Goal: Information Seeking & Learning: Learn about a topic

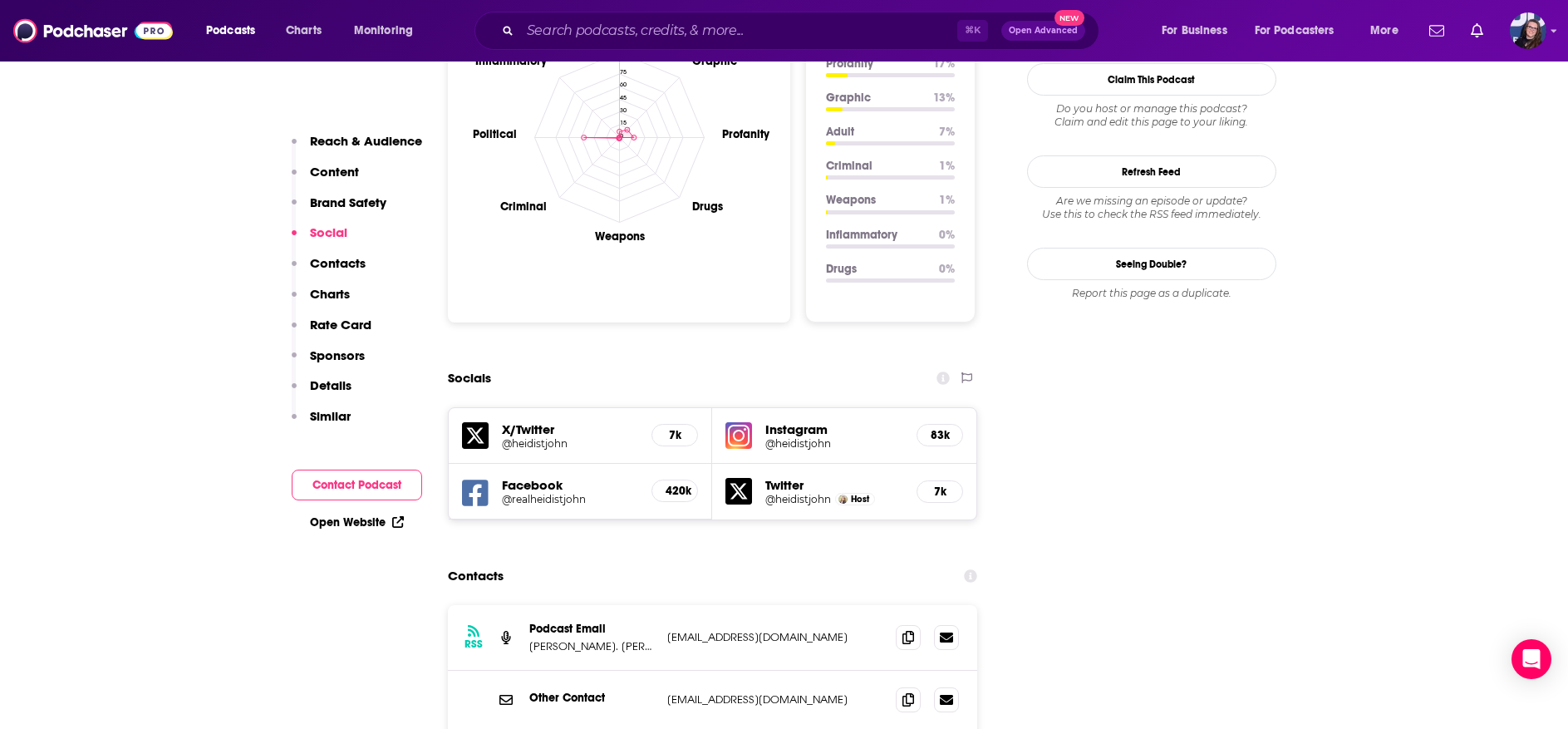
scroll to position [1634, 0]
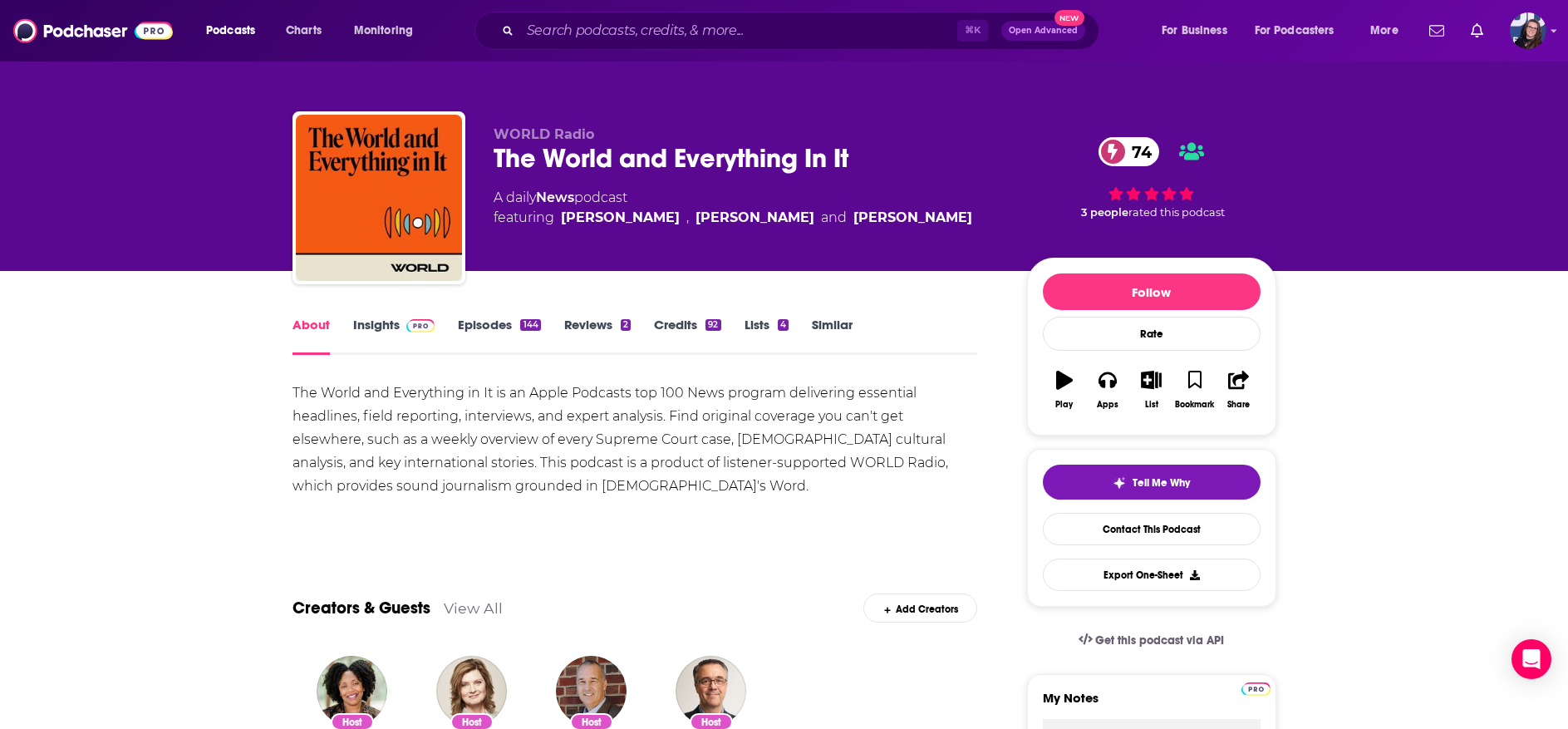
click at [390, 319] on link "Insights" at bounding box center [394, 336] width 82 height 38
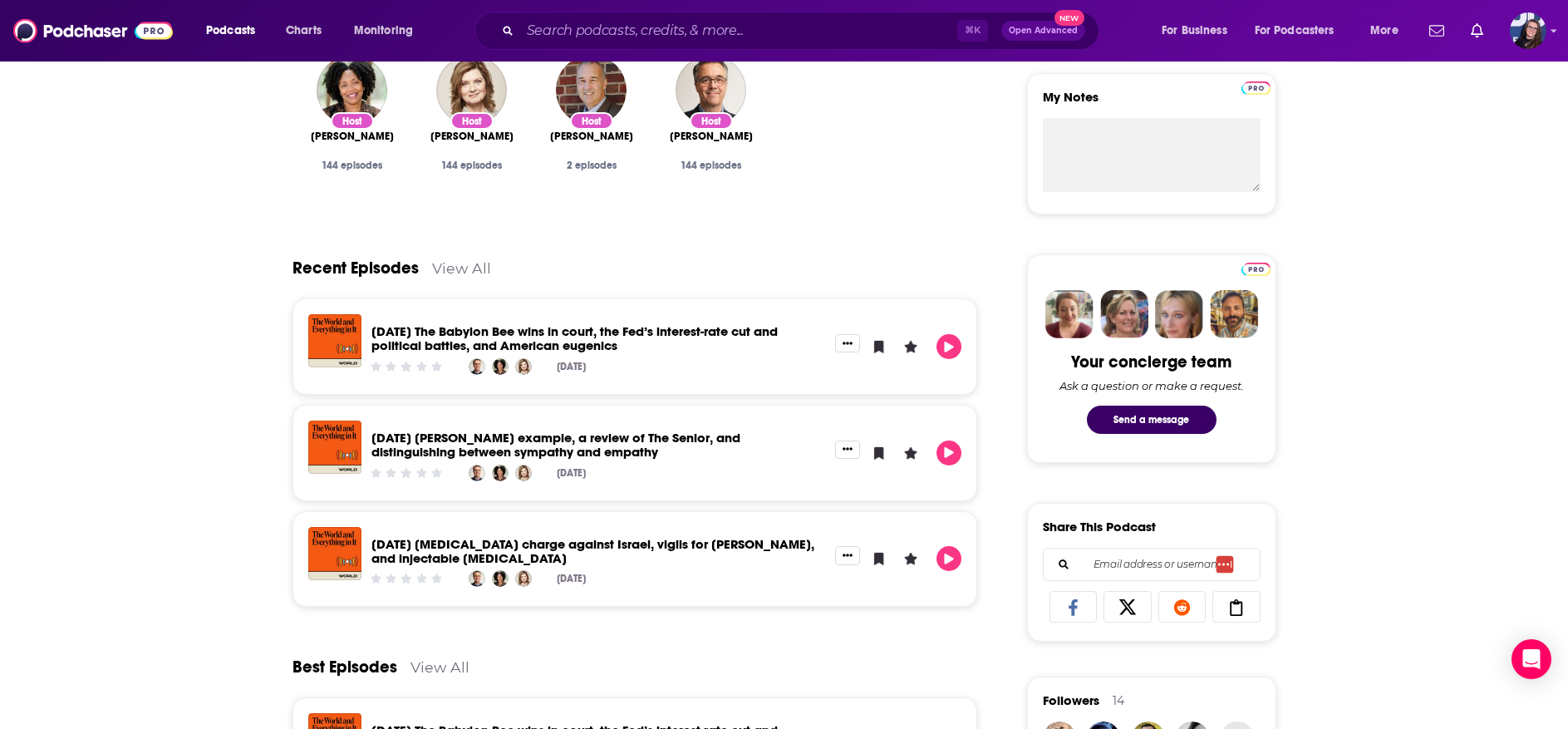
scroll to position [761, 0]
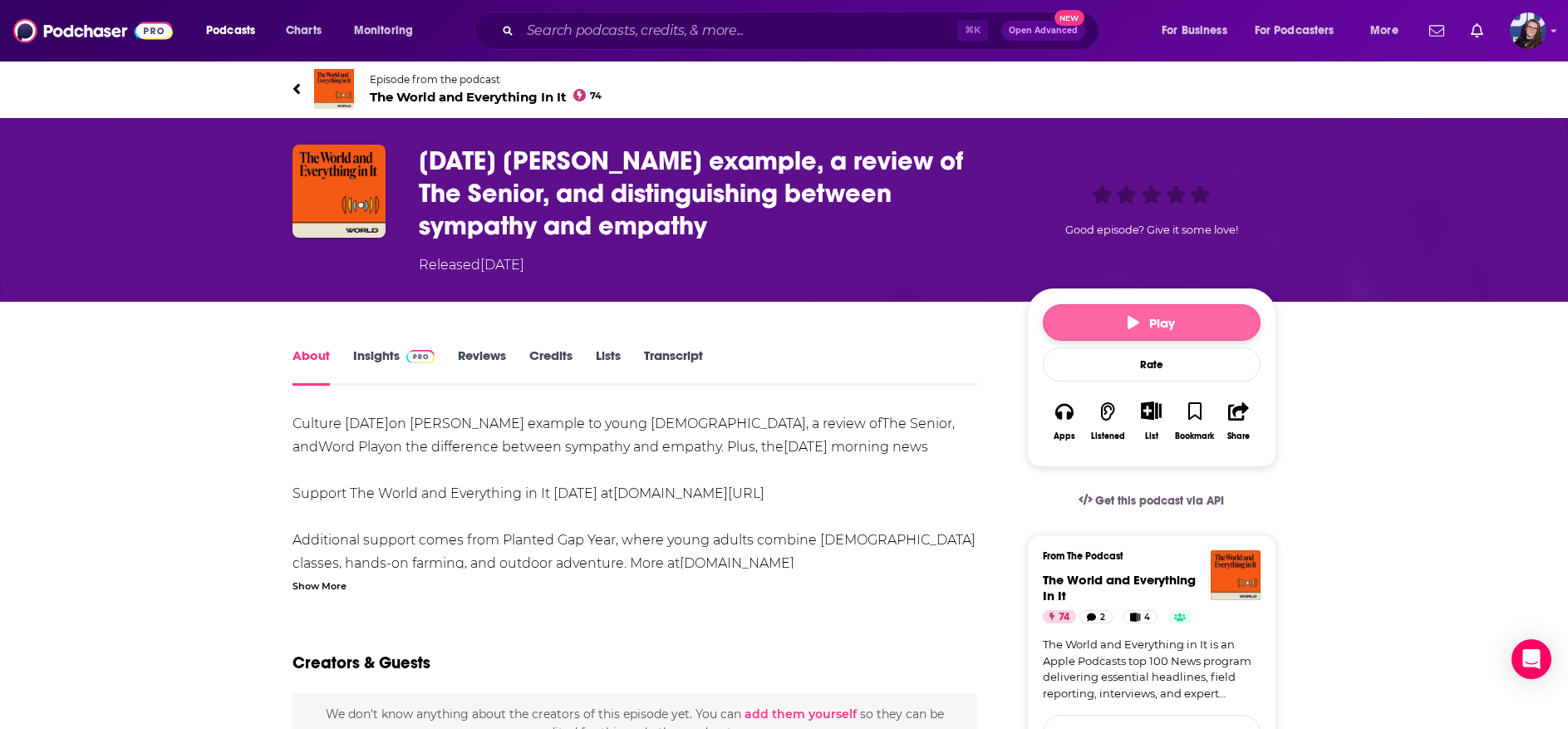
click at [1132, 326] on icon "button" at bounding box center [1133, 322] width 12 height 14
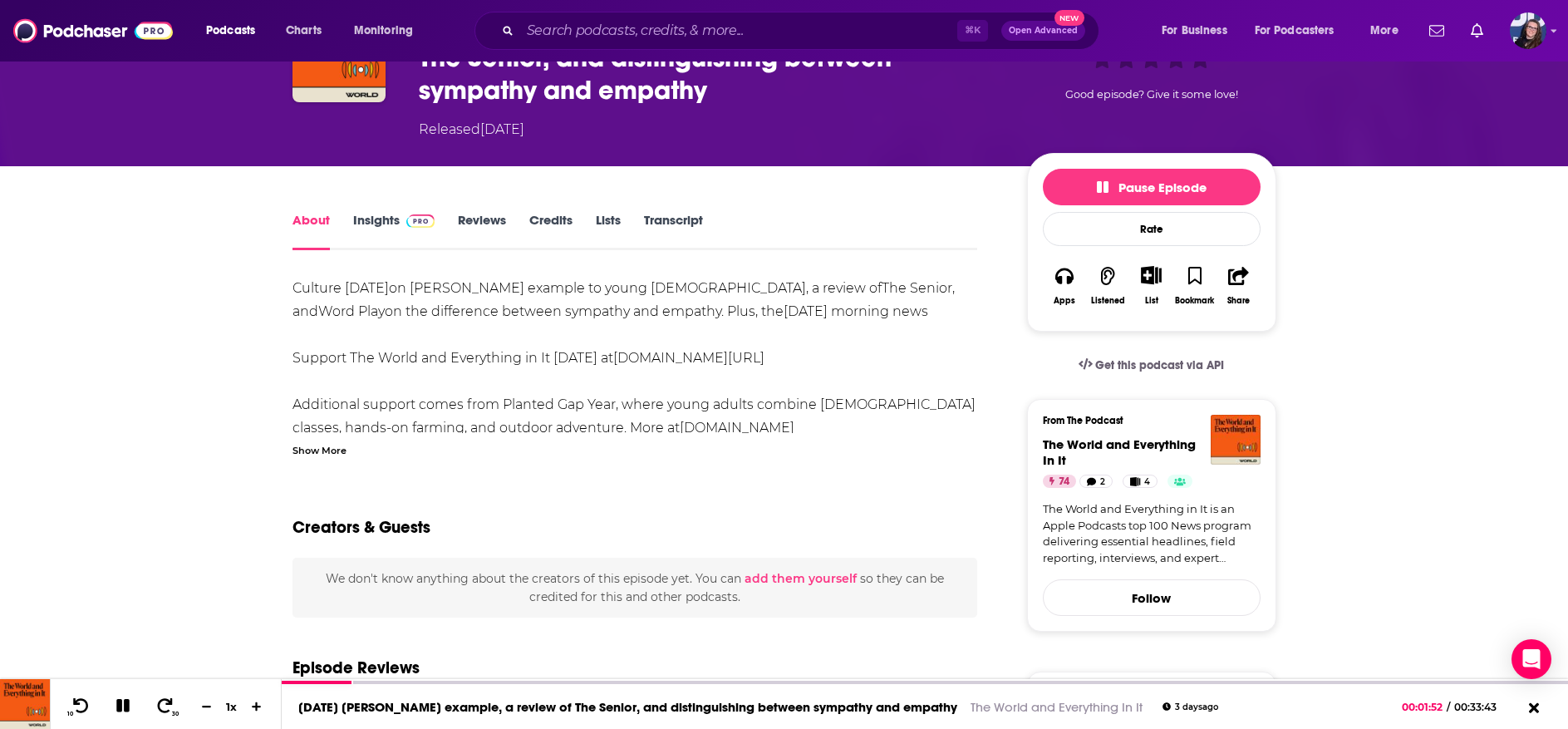
scroll to position [139, 0]
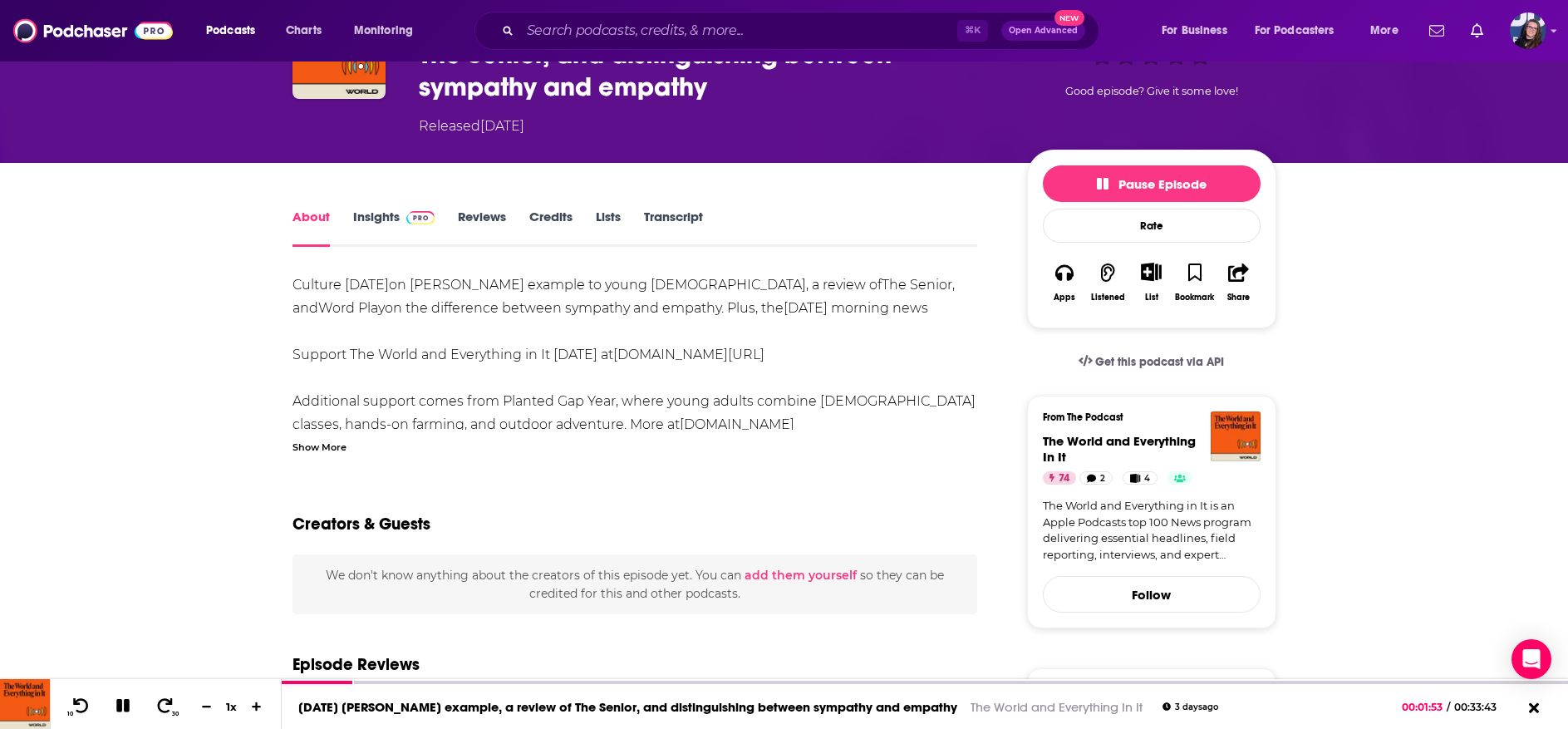
click at [369, 218] on link "Insights" at bounding box center [394, 227] width 82 height 38
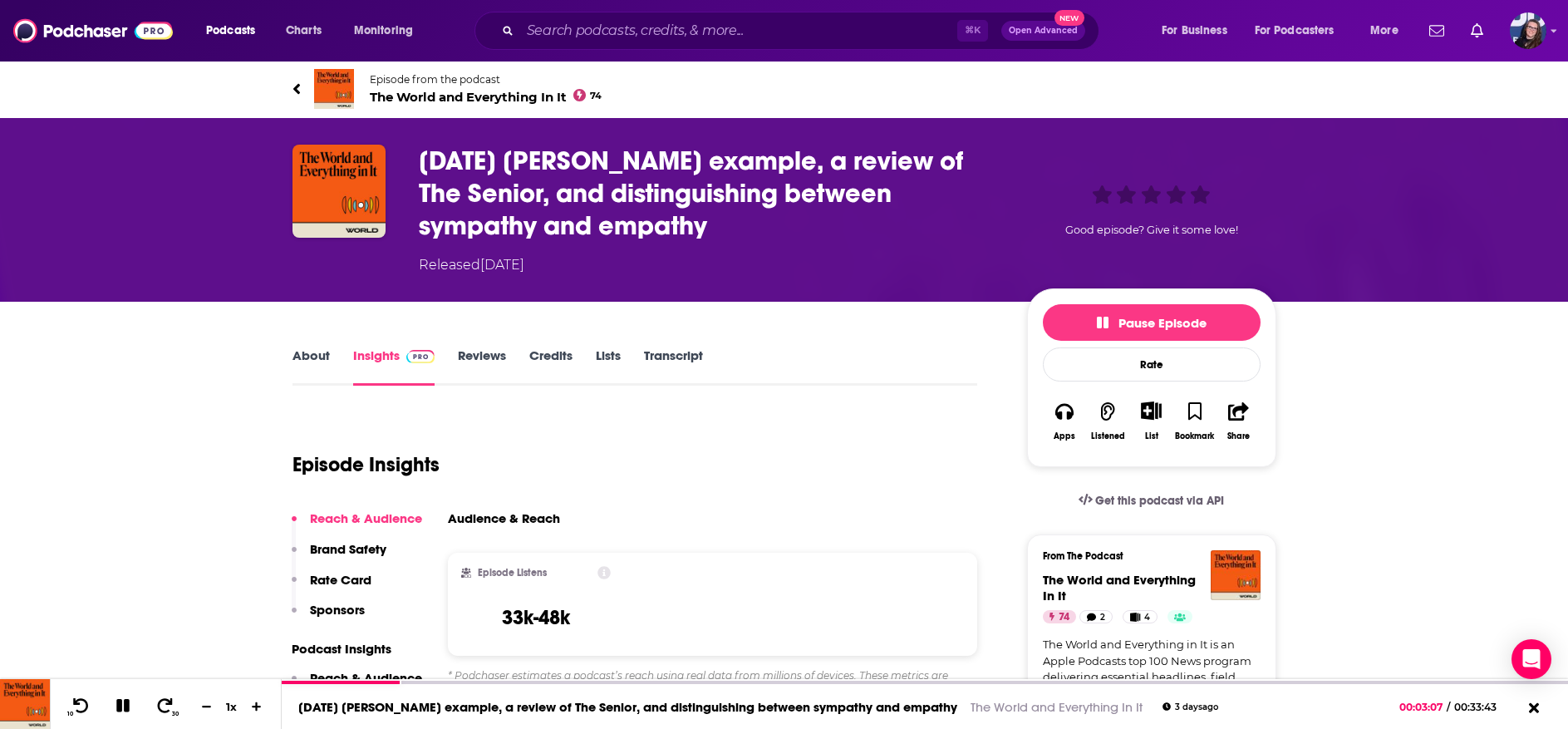
click at [1237, 410] on icon "button" at bounding box center [1238, 411] width 21 height 18
click at [1428, 494] on icon "Show Share dropdown" at bounding box center [1421, 497] width 33 height 14
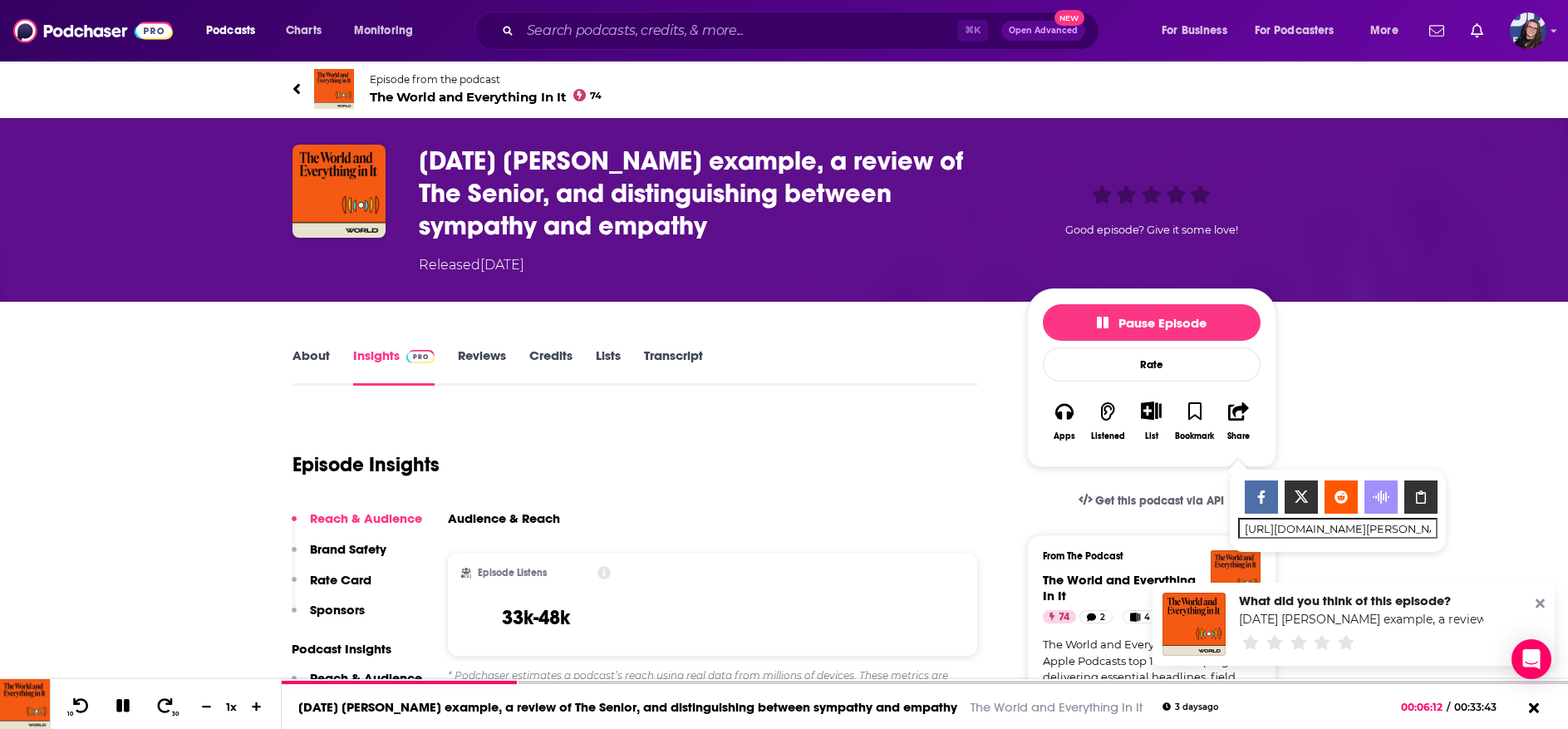
click at [1541, 604] on icon at bounding box center [1540, 604] width 9 height 9
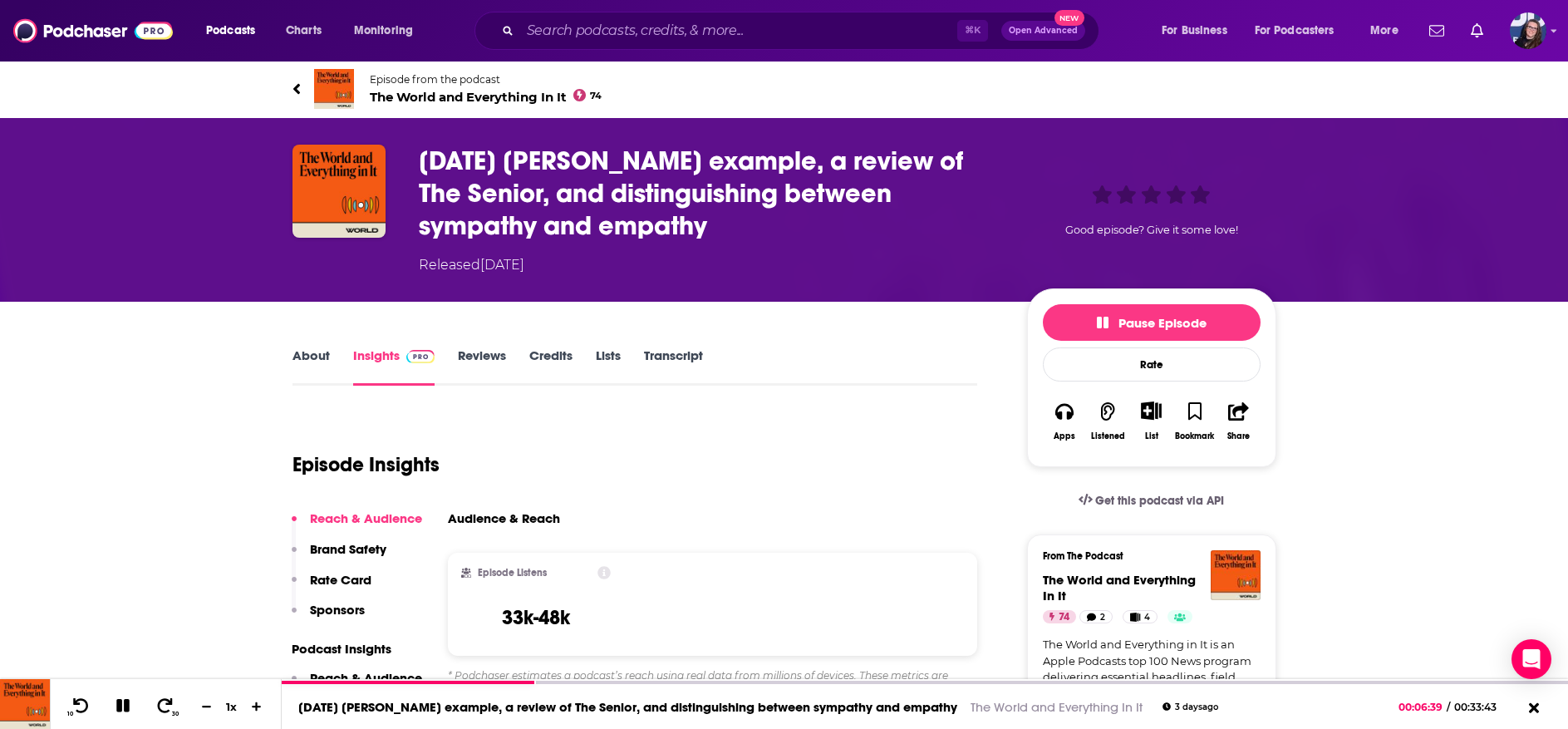
scroll to position [21, 0]
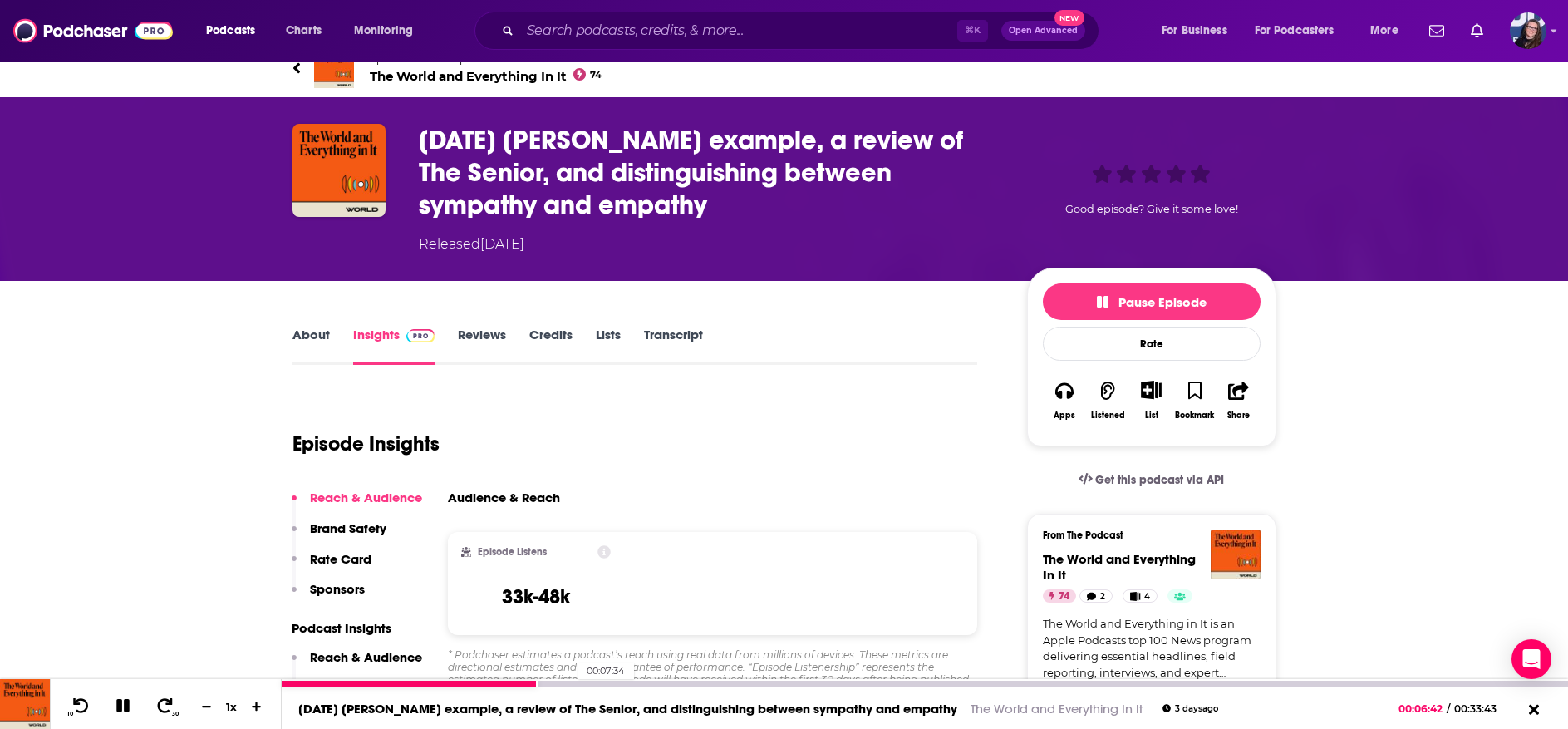
click at [570, 682] on div at bounding box center [924, 684] width 1287 height 6
click at [653, 684] on div at bounding box center [924, 684] width 1287 height 6
click at [763, 686] on div at bounding box center [924, 684] width 1287 height 6
click at [723, 683] on div at bounding box center [501, 684] width 441 height 6
click at [734, 685] on div at bounding box center [924, 684] width 1287 height 6
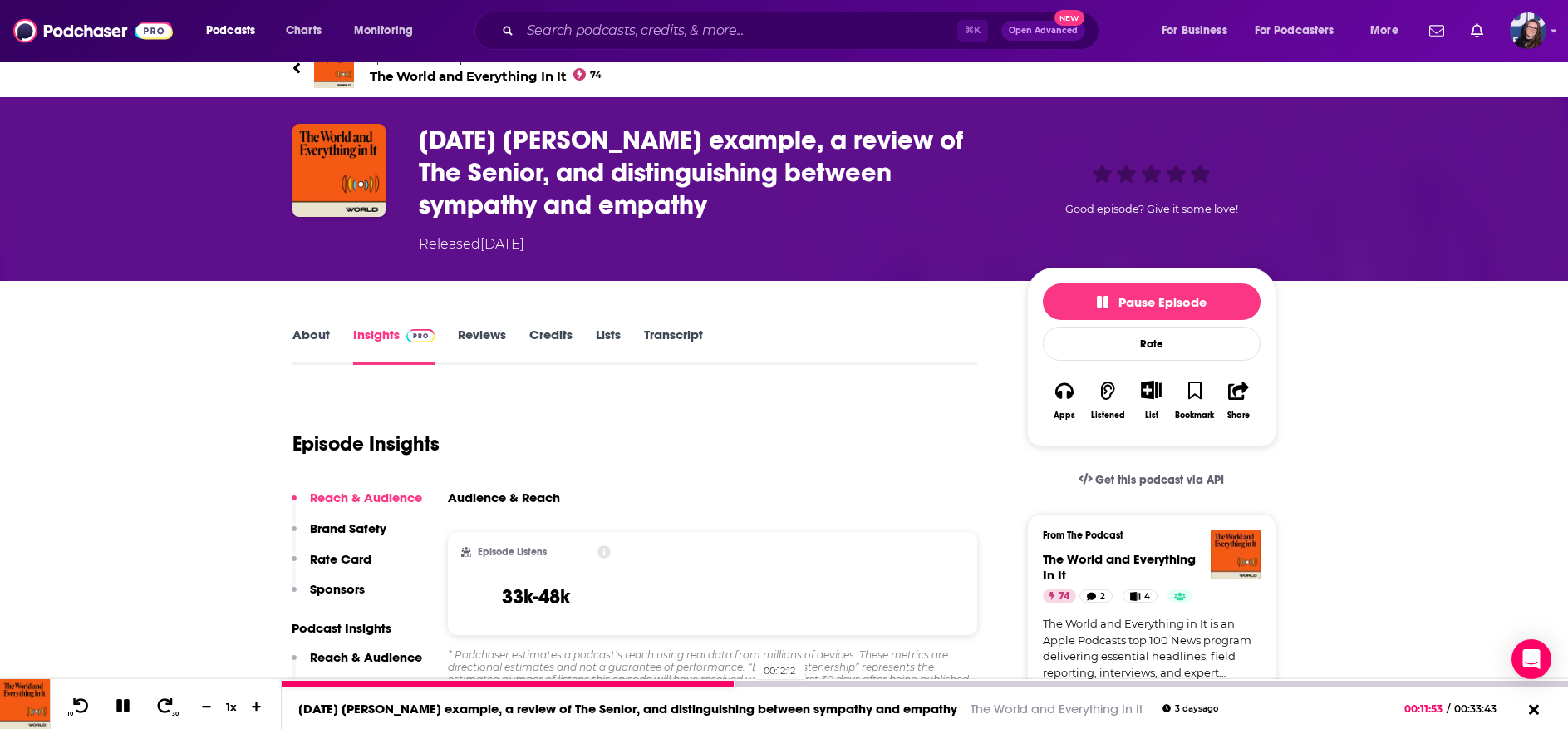
click at [747, 685] on div at bounding box center [924, 684] width 1287 height 6
click at [802, 686] on div at bounding box center [924, 684] width 1287 height 6
click at [798, 686] on div at bounding box center [542, 684] width 522 height 6
click at [1085, 685] on div at bounding box center [924, 684] width 1287 height 6
click at [121, 706] on icon at bounding box center [123, 706] width 14 height 14
